Goal: Book appointment/travel/reservation

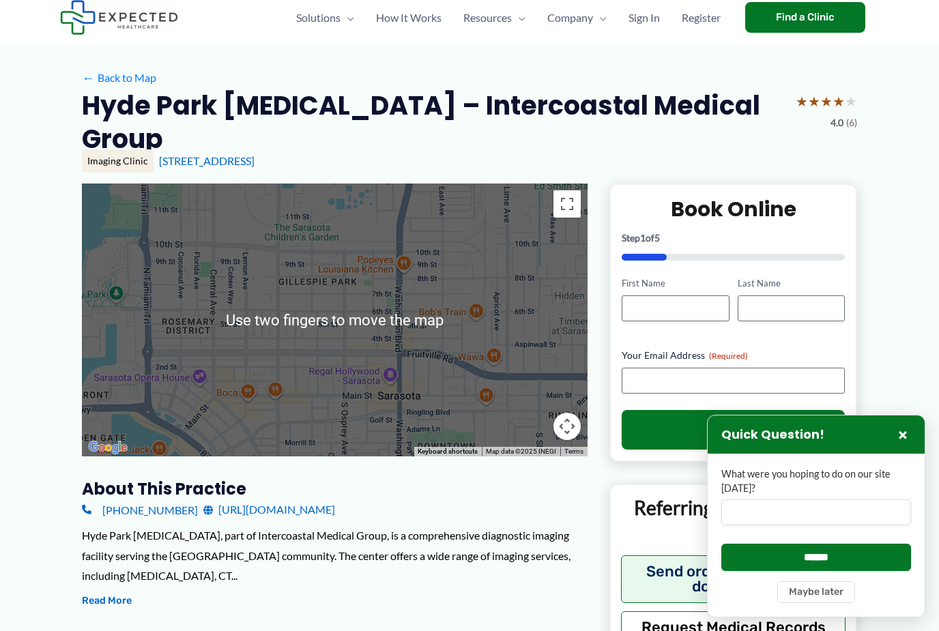
scroll to position [35, 0]
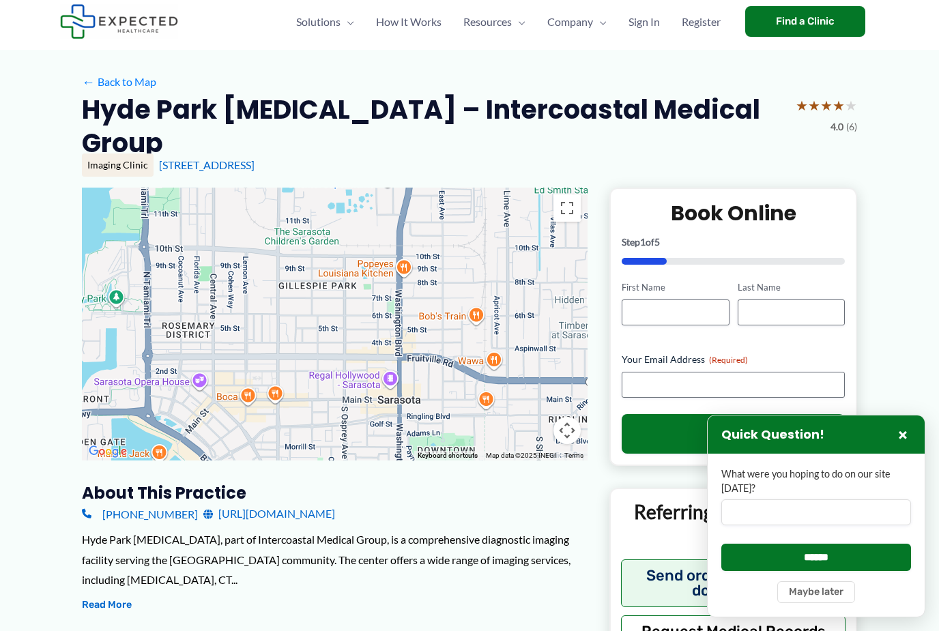
click at [341, 376] on div at bounding box center [335, 324] width 506 height 273
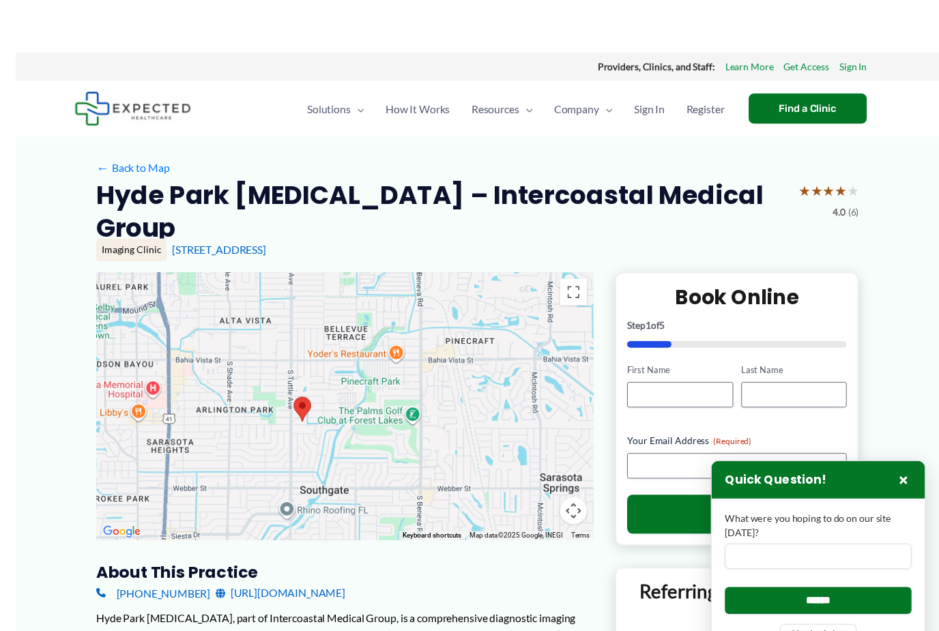
scroll to position [24, 0]
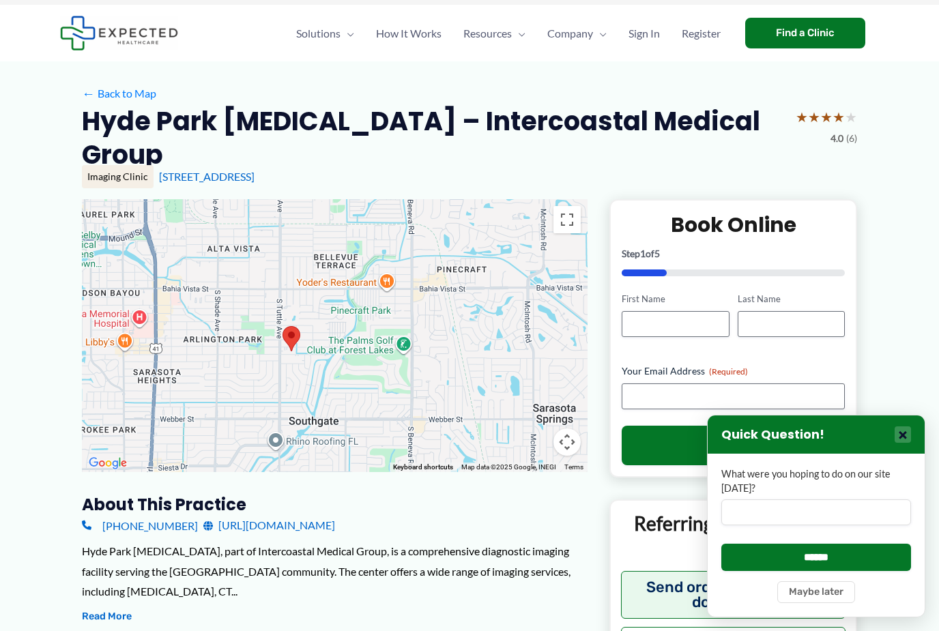
click at [898, 443] on button "×" at bounding box center [903, 435] width 16 height 16
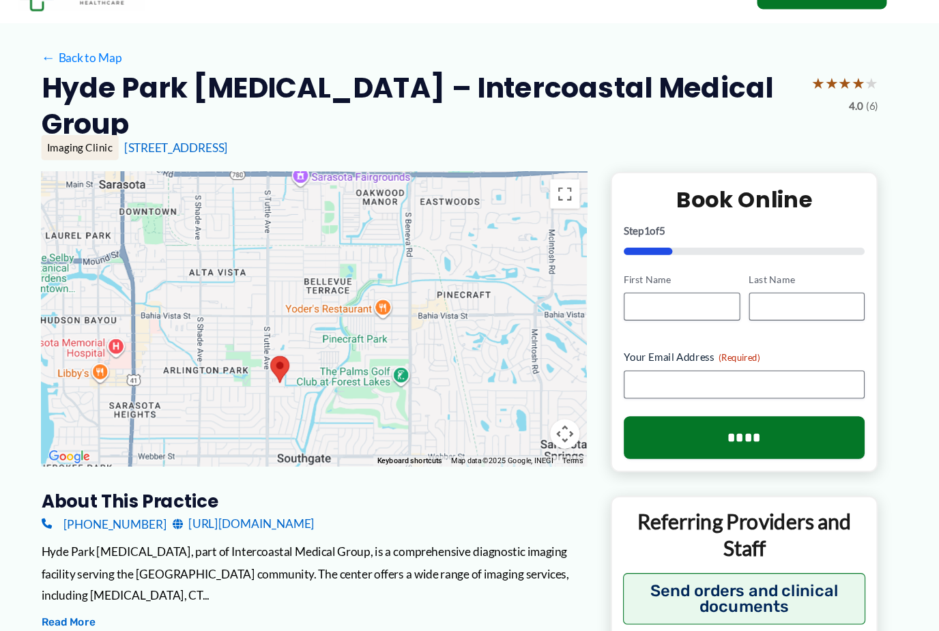
scroll to position [0, 0]
